Goal: Use online tool/utility: Utilize a website feature to perform a specific function

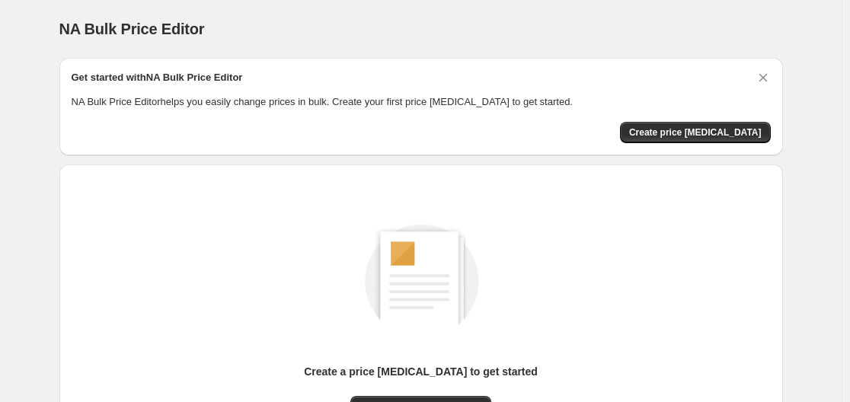
scroll to position [168, 0]
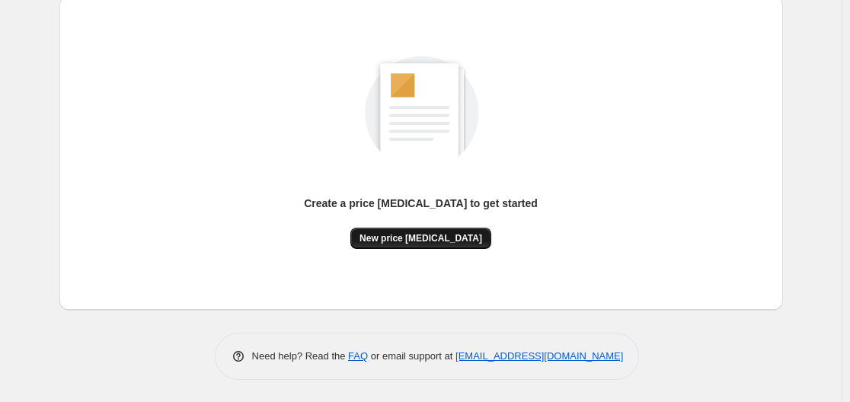
click at [400, 238] on span "New price [MEDICAL_DATA]" at bounding box center [420, 238] width 123 height 12
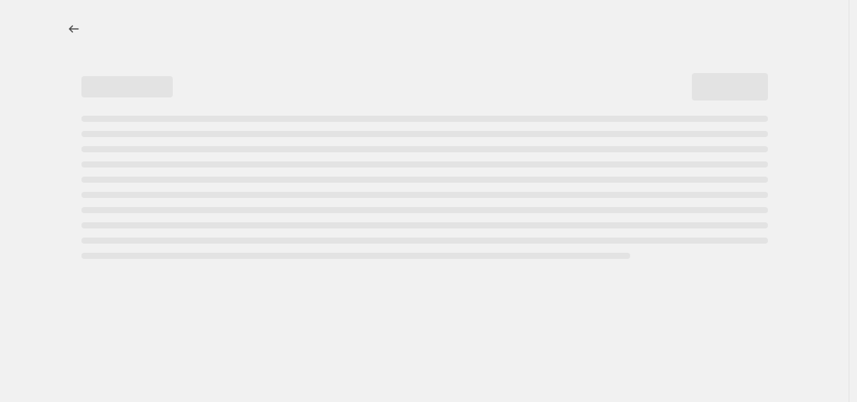
select select "percentage"
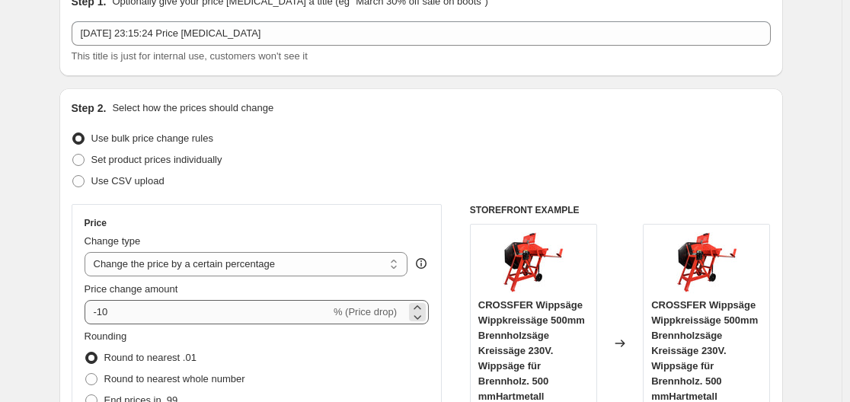
scroll to position [152, 0]
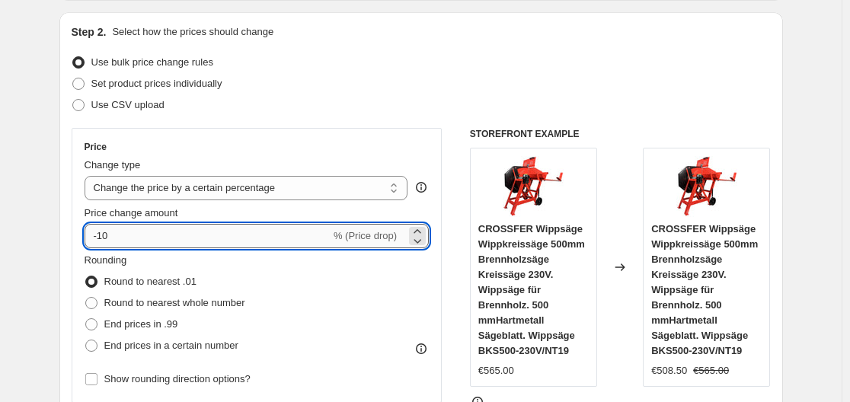
drag, startPoint x: 99, startPoint y: 235, endPoint x: 120, endPoint y: 235, distance: 21.3
click at [120, 235] on input "-10" at bounding box center [208, 236] width 246 height 24
click at [119, 235] on input "-10" at bounding box center [208, 236] width 246 height 24
click at [114, 237] on input "-10" at bounding box center [208, 236] width 246 height 24
drag, startPoint x: 100, startPoint y: 235, endPoint x: 128, endPoint y: 235, distance: 28.2
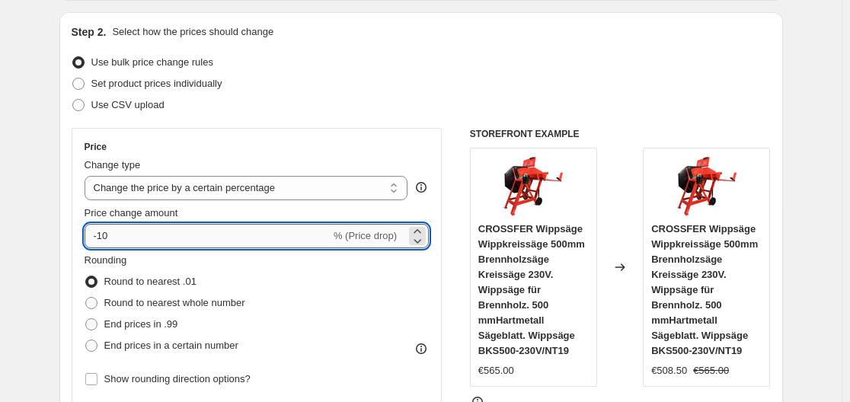
click at [128, 235] on input "-10" at bounding box center [208, 236] width 246 height 24
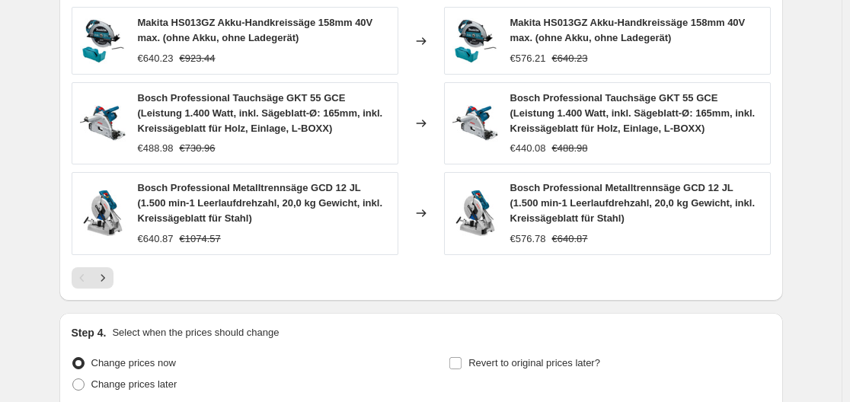
scroll to position [1201, 0]
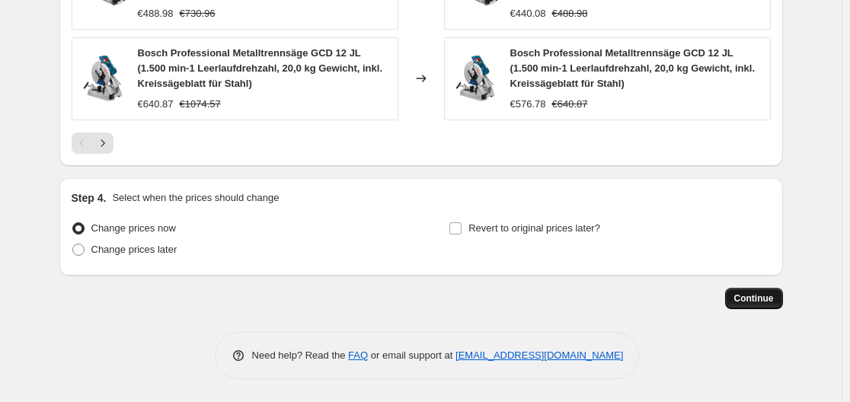
type input "-35"
click at [763, 298] on span "Continue" at bounding box center [754, 298] width 40 height 12
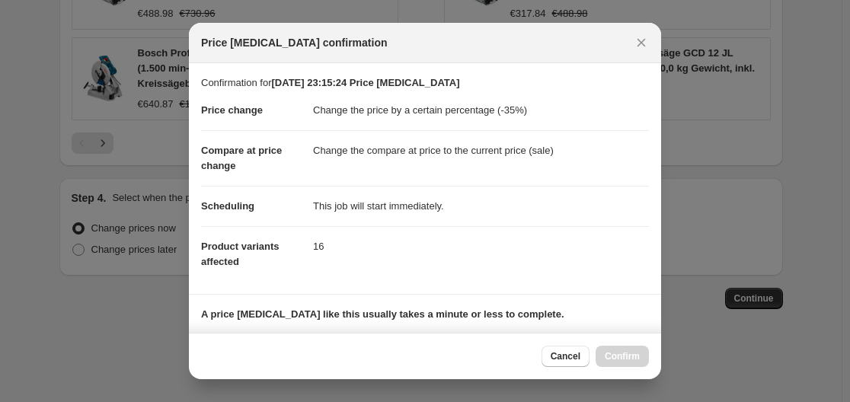
scroll to position [239, 0]
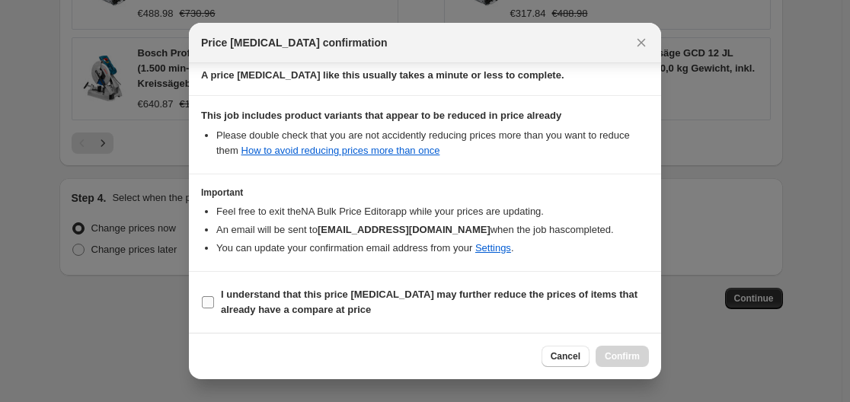
click at [212, 305] on input "I understand that this price [MEDICAL_DATA] may further reduce the prices of it…" at bounding box center [208, 302] width 12 height 12
checkbox input "true"
drag, startPoint x: 624, startPoint y: 356, endPoint x: 617, endPoint y: 350, distance: 9.3
click at [623, 356] on span "Confirm" at bounding box center [622, 356] width 35 height 12
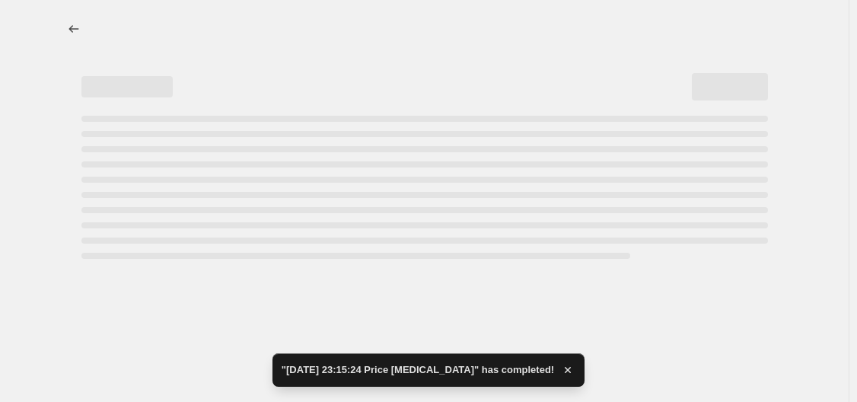
select select "percentage"
